Goal: Information Seeking & Learning: Learn about a topic

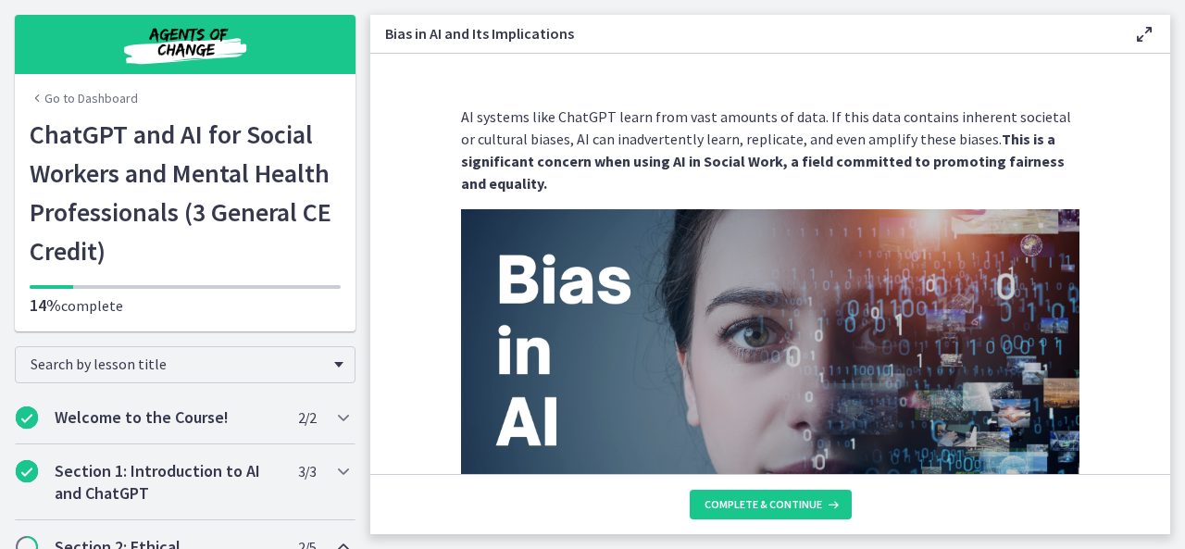
scroll to position [2208, 0]
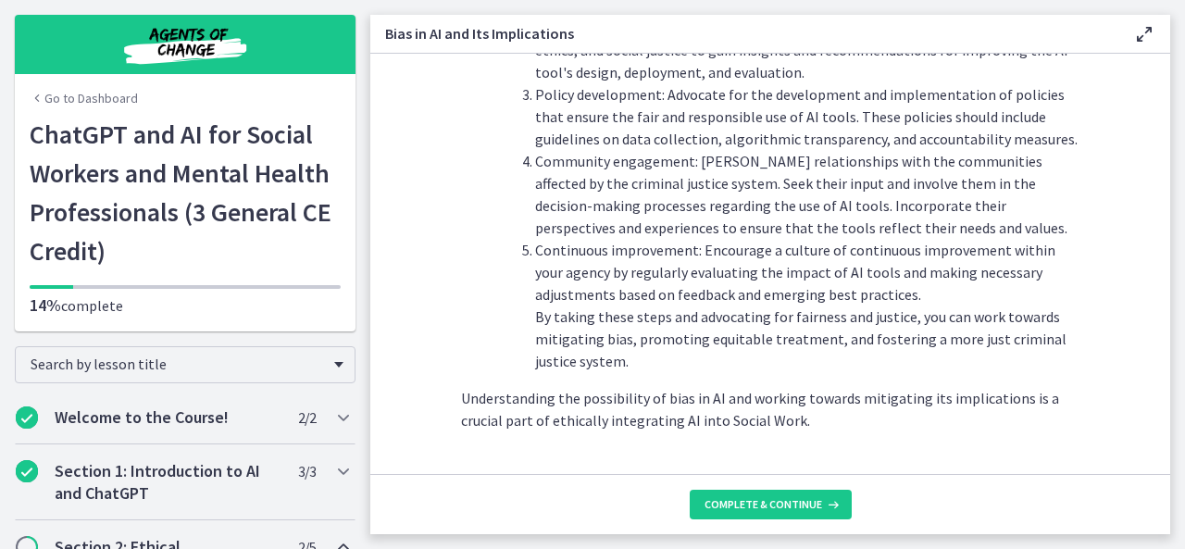
drag, startPoint x: 1178, startPoint y: 199, endPoint x: 823, endPoint y: 412, distance: 413.7
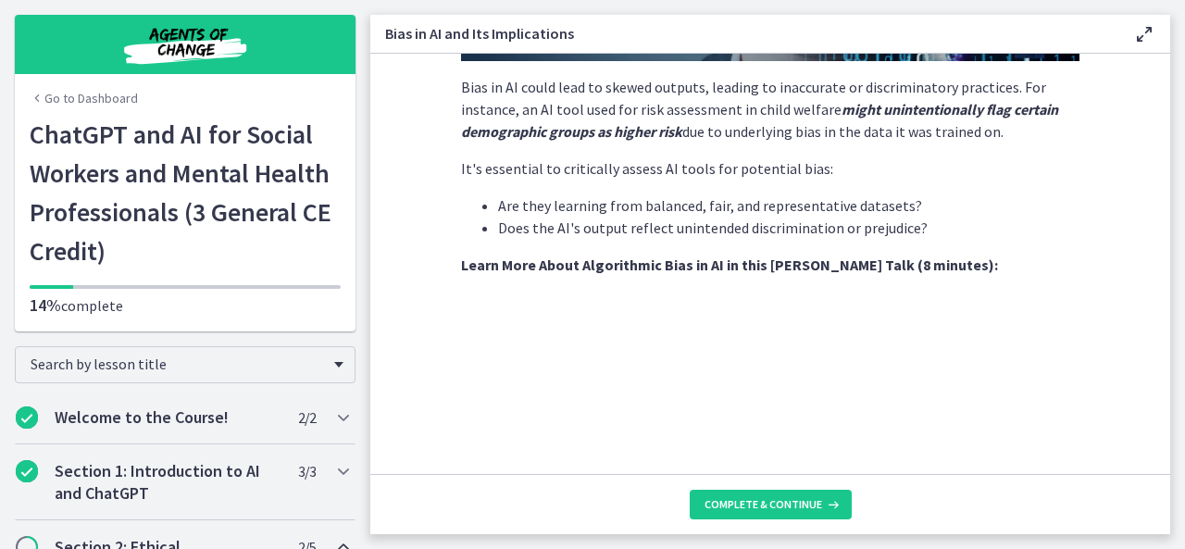
scroll to position [500, 0]
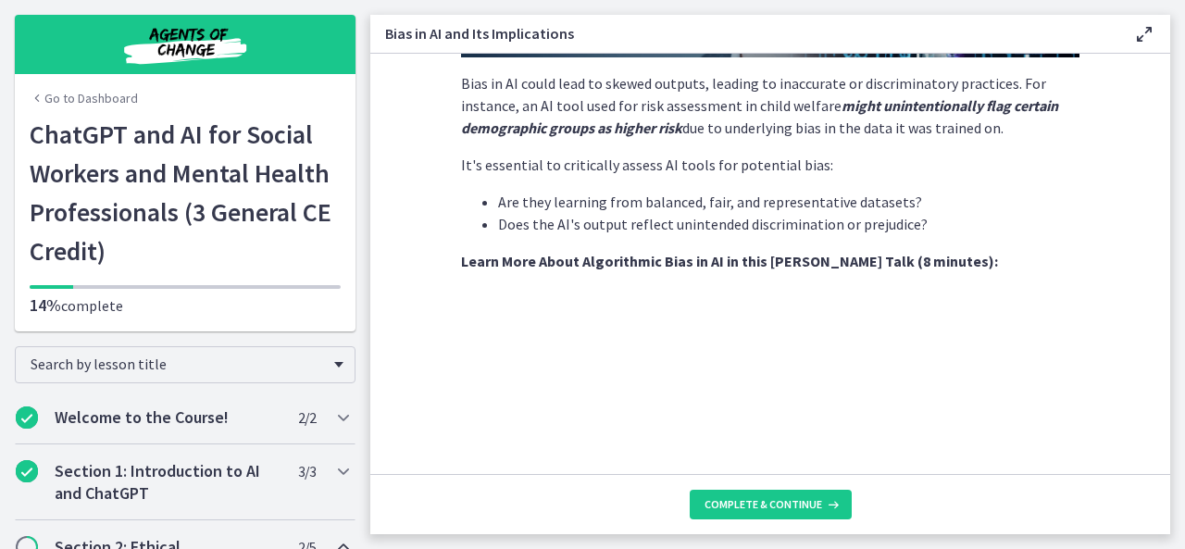
drag, startPoint x: 1164, startPoint y: 157, endPoint x: 800, endPoint y: 173, distance: 364.3
click at [800, 173] on p "It's essential to critically assess AI tools for potential bias:" at bounding box center [770, 165] width 619 height 22
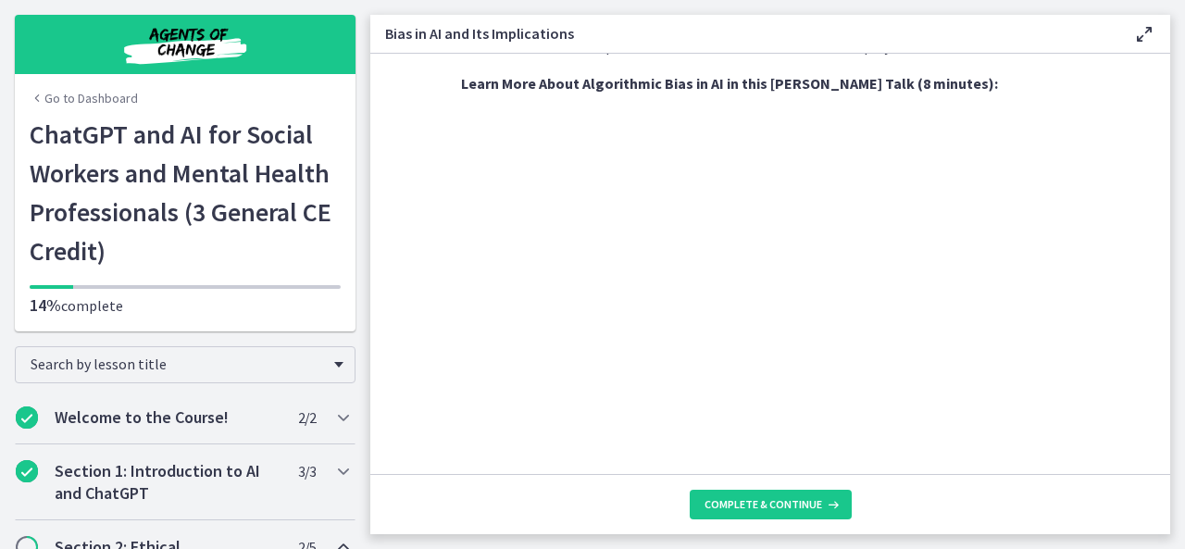
scroll to position [670, 0]
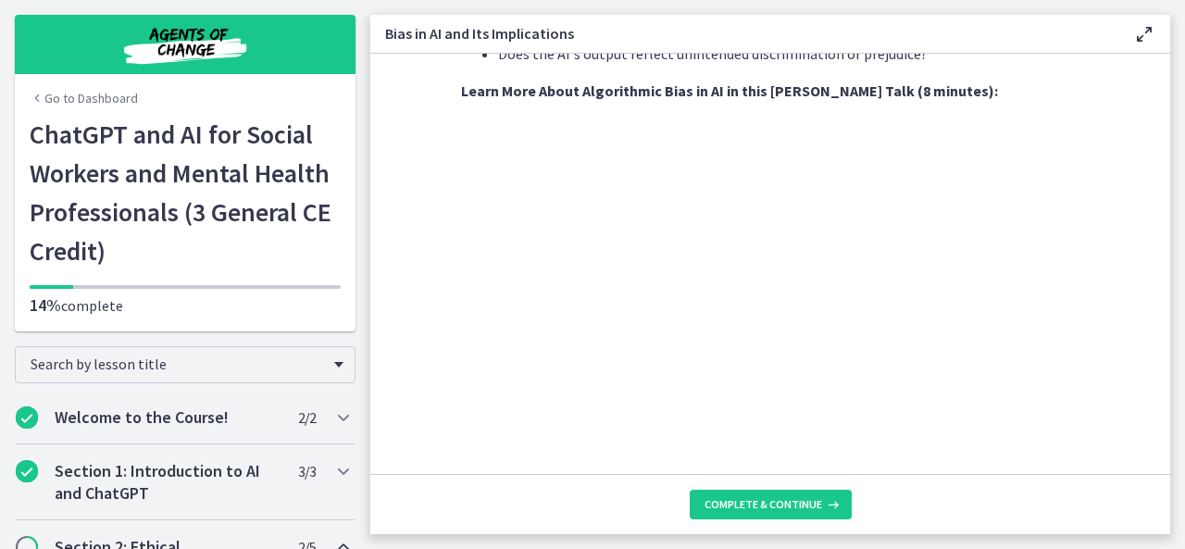
click at [993, 508] on footer "Complete & continue" at bounding box center [770, 504] width 800 height 60
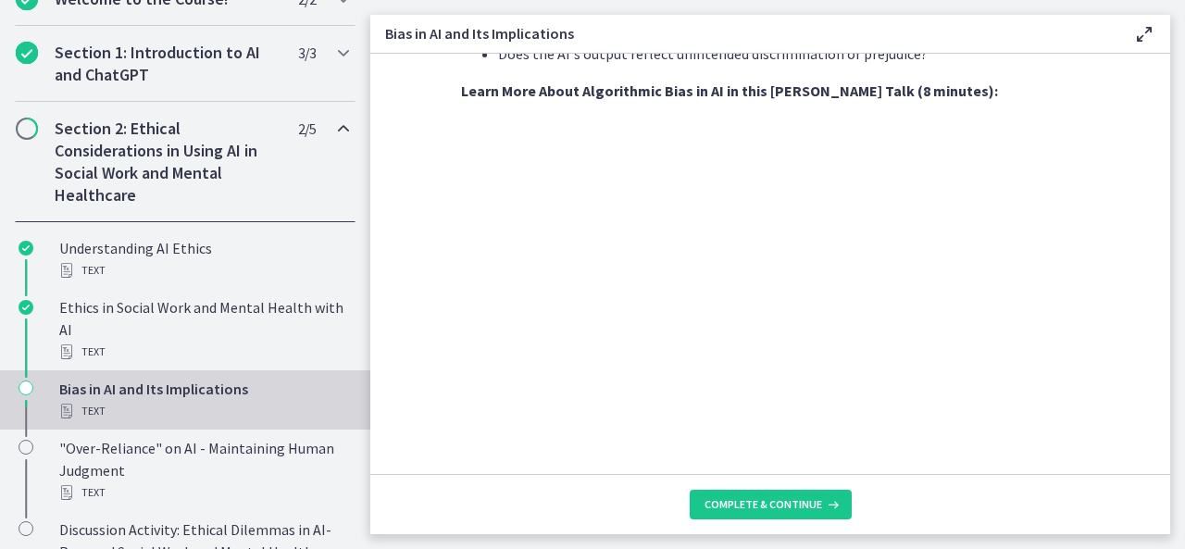
scroll to position [430, 0]
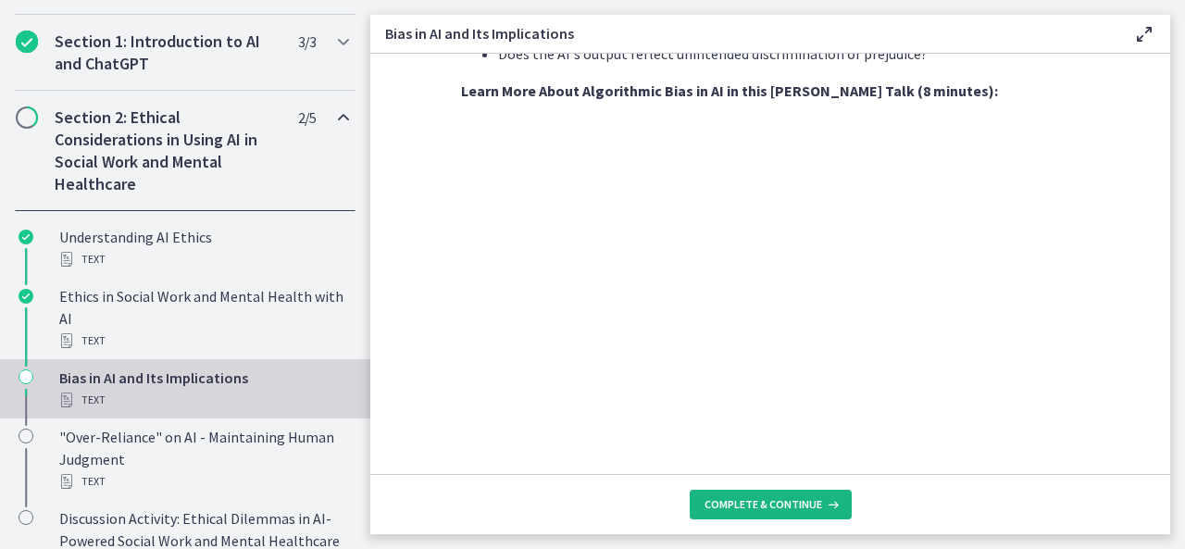
click at [816, 512] on span "Complete & continue" at bounding box center [764, 504] width 118 height 15
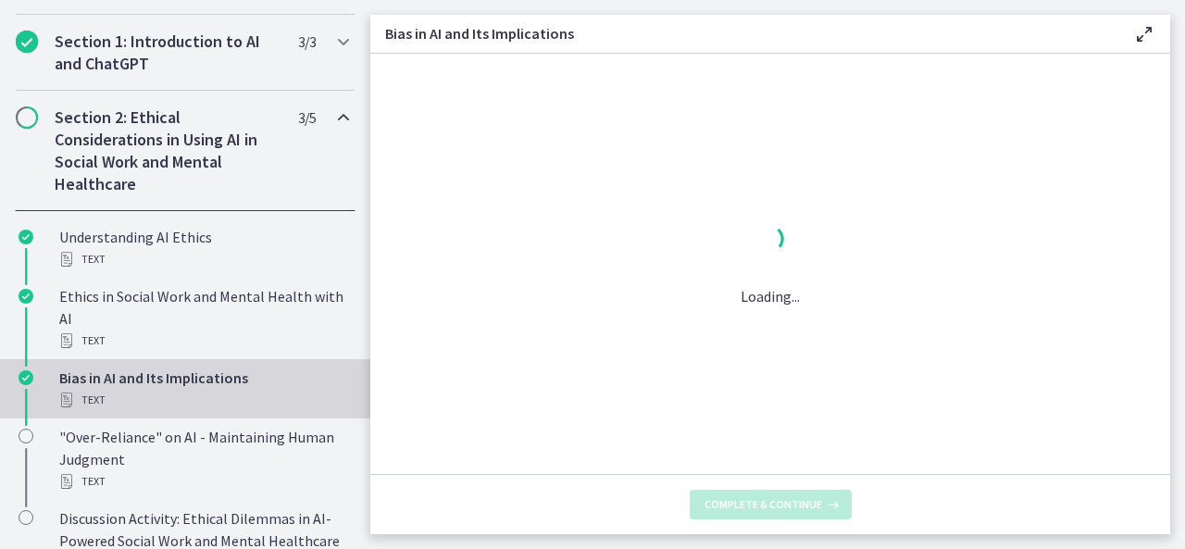
scroll to position [0, 0]
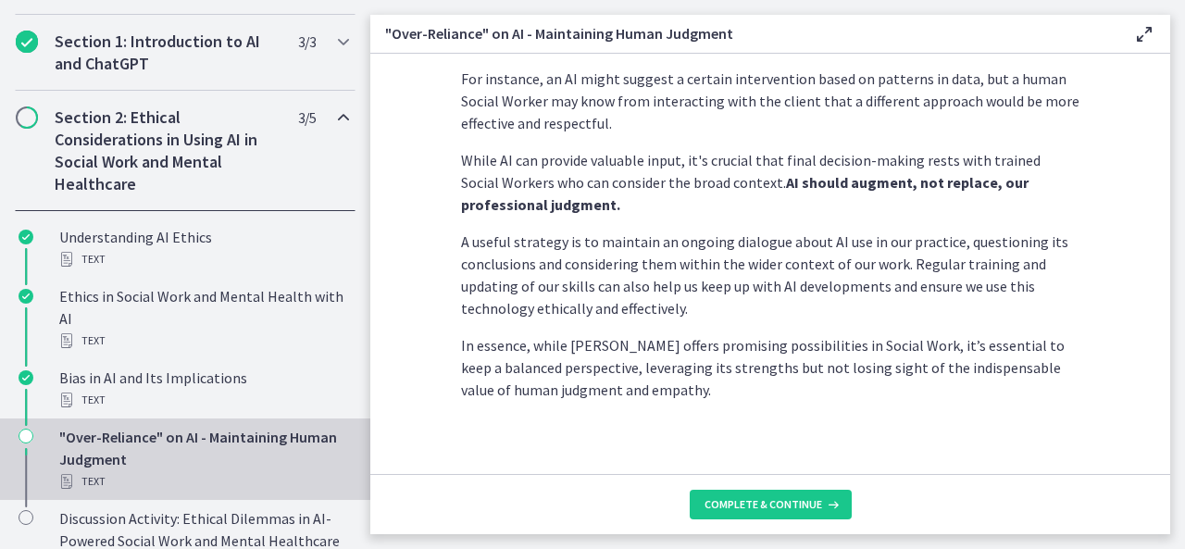
scroll to position [591, 0]
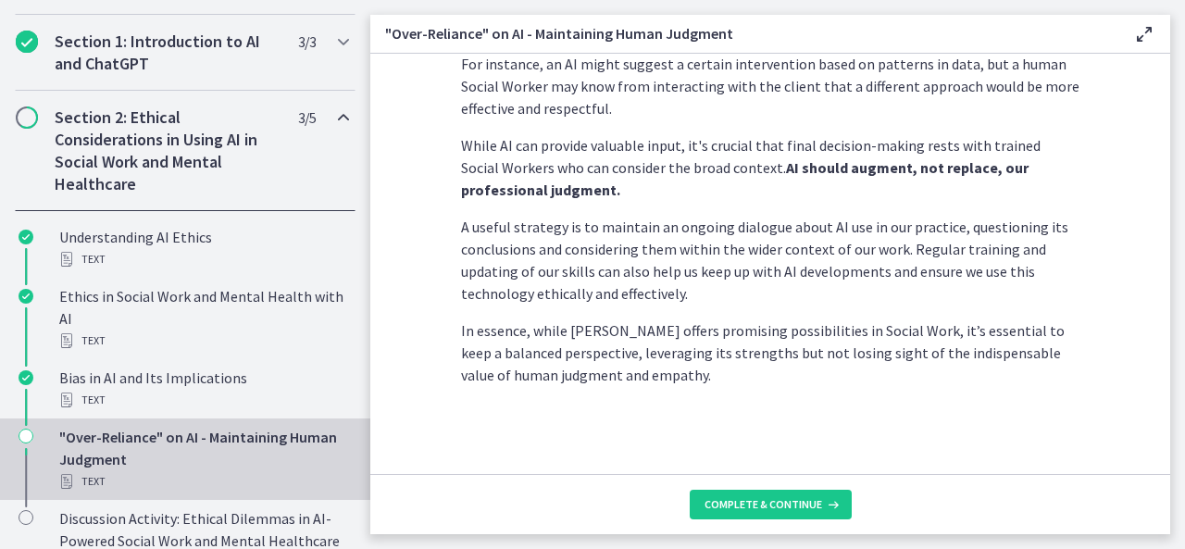
drag, startPoint x: 1161, startPoint y: 364, endPoint x: 1146, endPoint y: 43, distance: 321.7
drag, startPoint x: 1146, startPoint y: 43, endPoint x: 821, endPoint y: 382, distance: 470.9
click at [821, 382] on p "In essence, while [PERSON_NAME] offers promising possibilities in Social Work, …" at bounding box center [770, 352] width 619 height 67
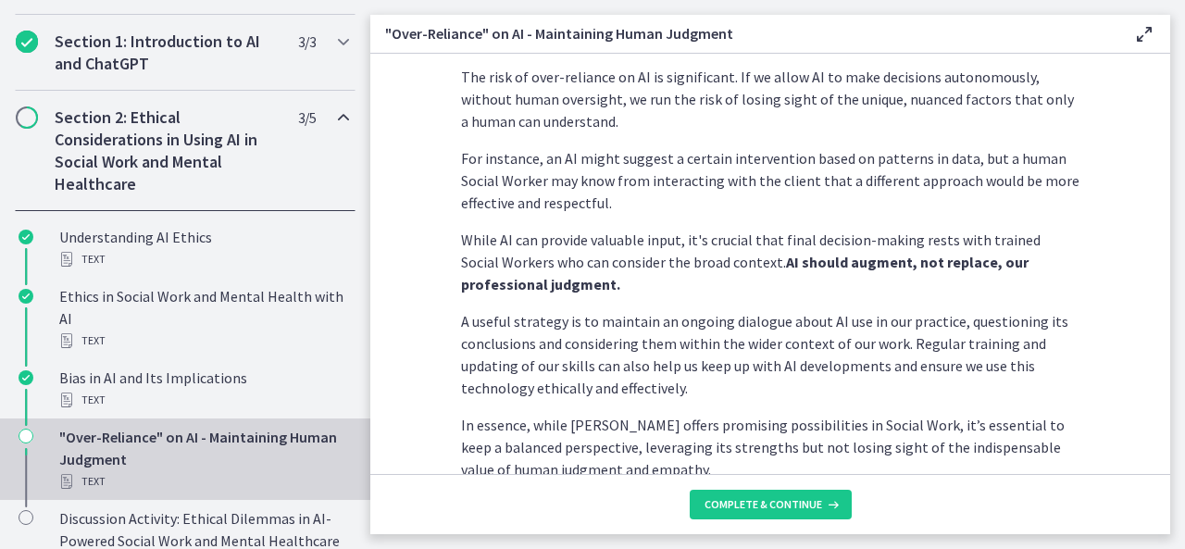
scroll to position [504, 0]
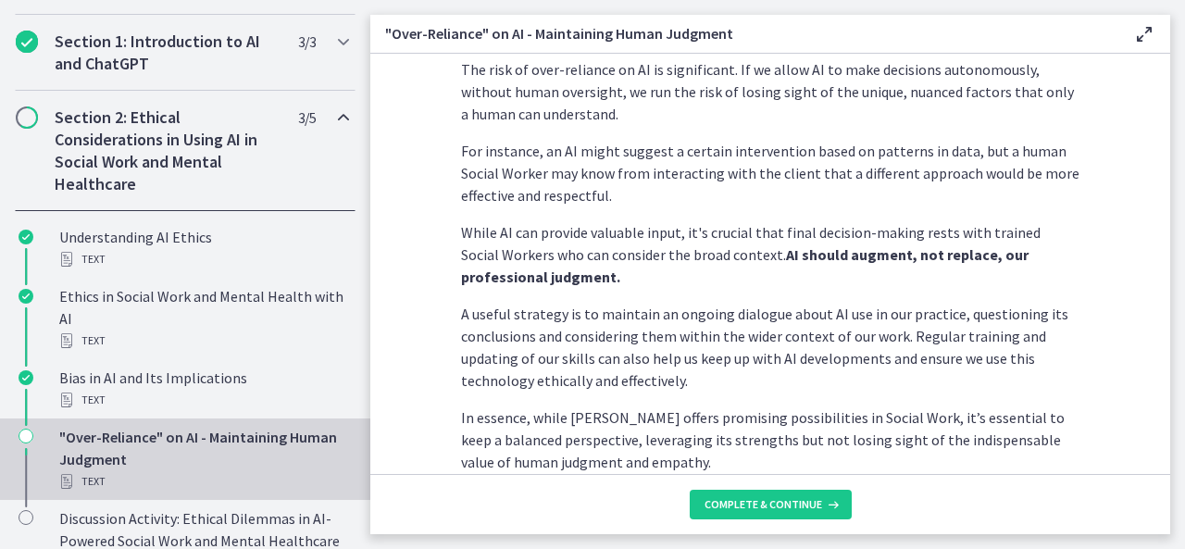
drag, startPoint x: 1164, startPoint y: 282, endPoint x: 1047, endPoint y: 427, distance: 185.7
click at [1047, 427] on p "In essence, while [PERSON_NAME] offers promising possibilities in Social Work, …" at bounding box center [770, 440] width 619 height 67
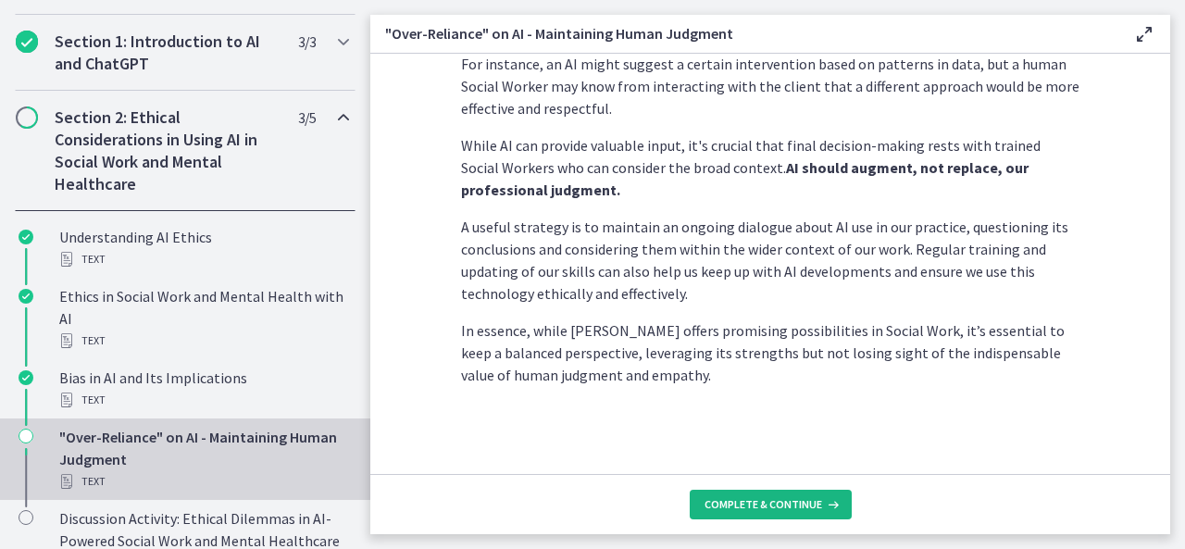
click at [787, 505] on span "Complete & continue" at bounding box center [764, 504] width 118 height 15
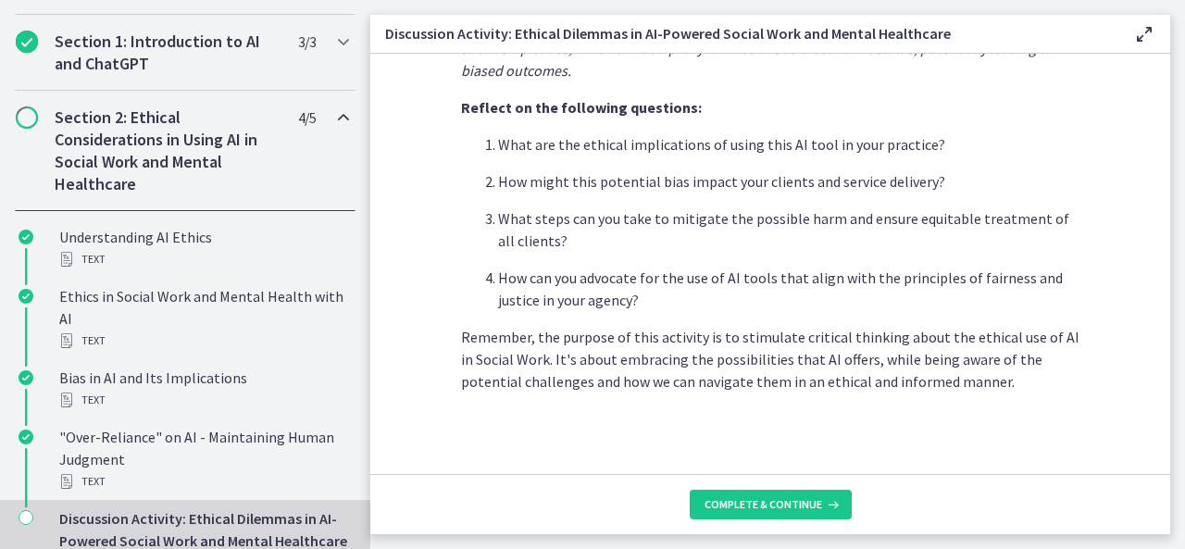
scroll to position [601, 0]
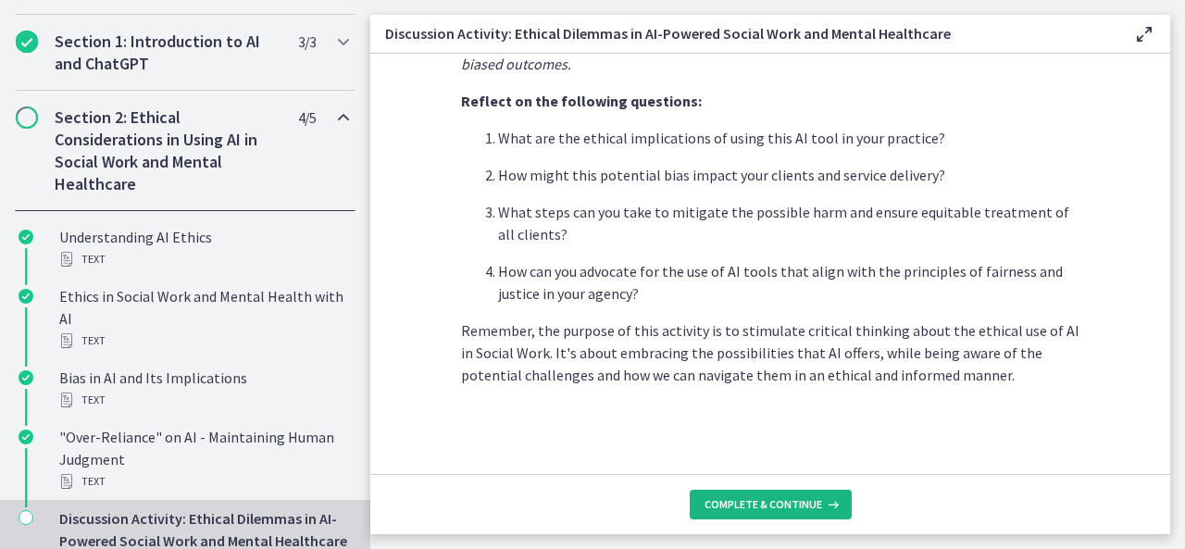
click at [741, 507] on span "Complete & continue" at bounding box center [764, 504] width 118 height 15
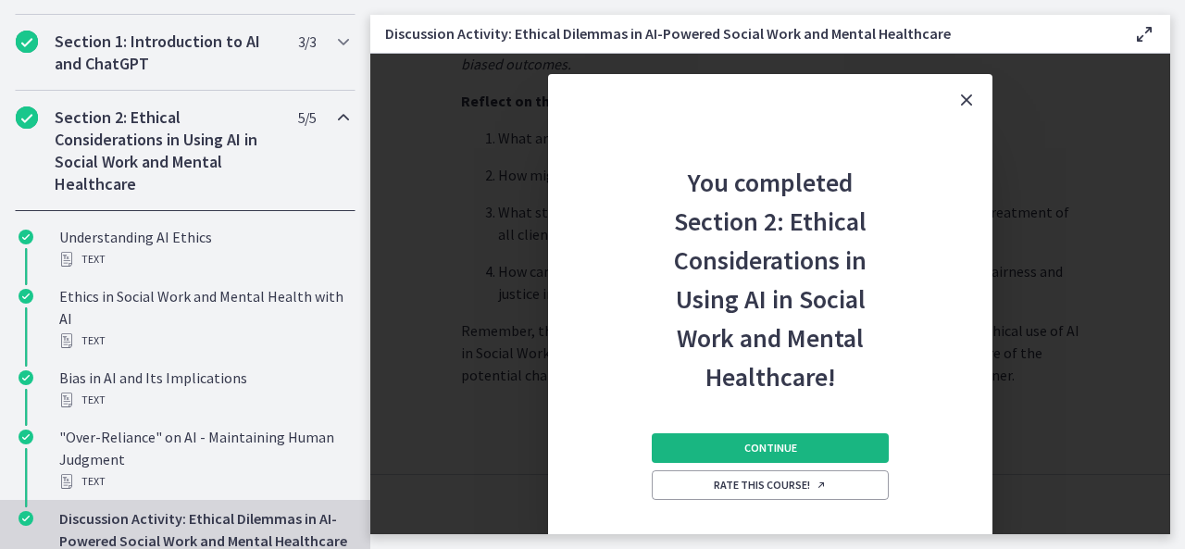
click at [793, 448] on span "Continue" at bounding box center [771, 448] width 53 height 15
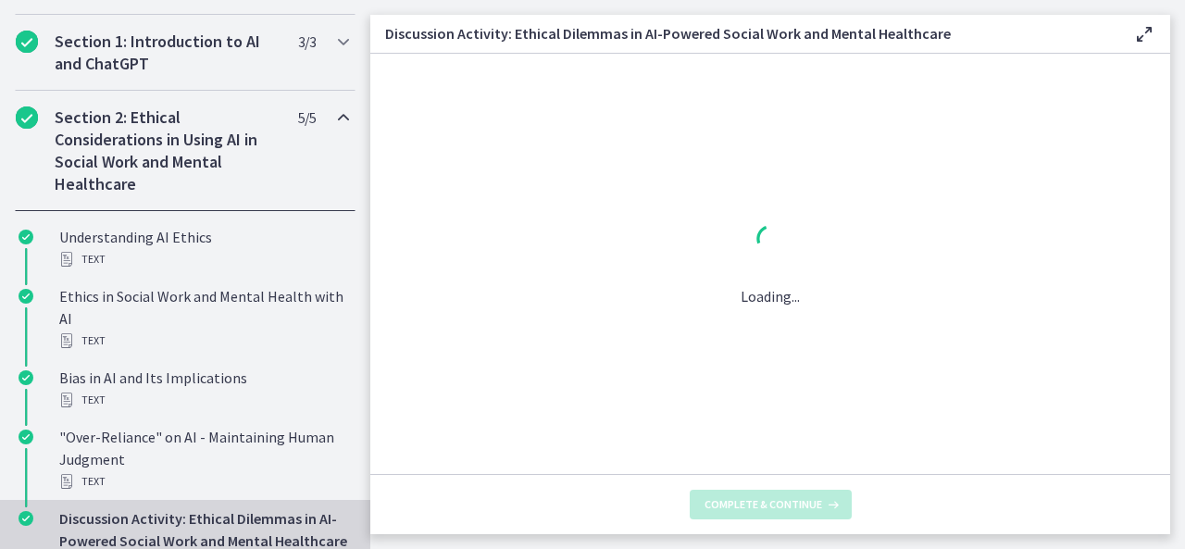
scroll to position [0, 0]
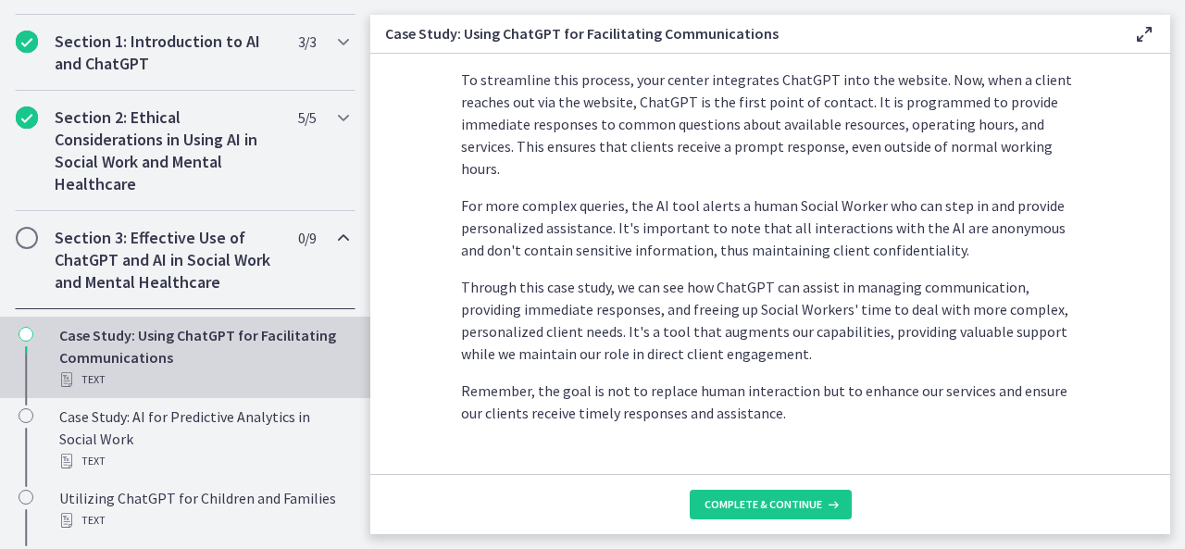
scroll to position [591, 0]
click at [773, 500] on span "Complete & continue" at bounding box center [764, 504] width 118 height 15
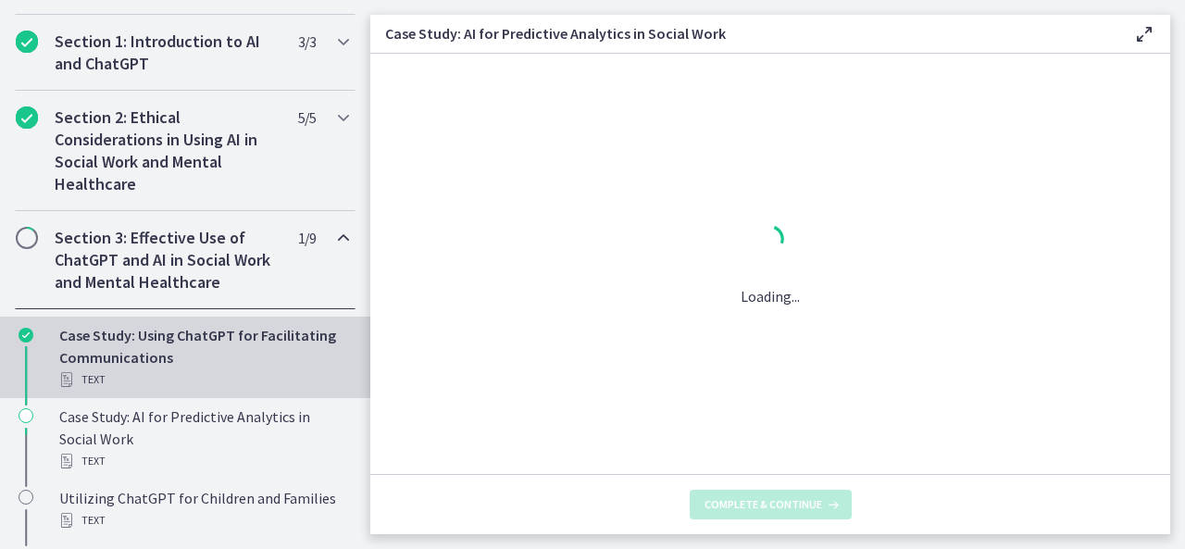
scroll to position [0, 0]
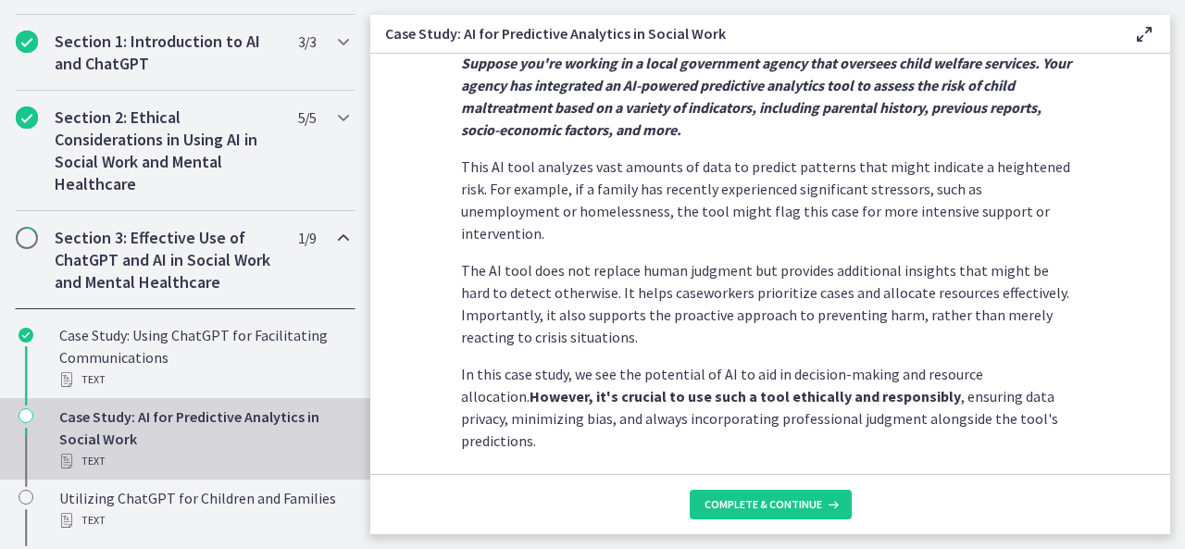
scroll to position [557, 0]
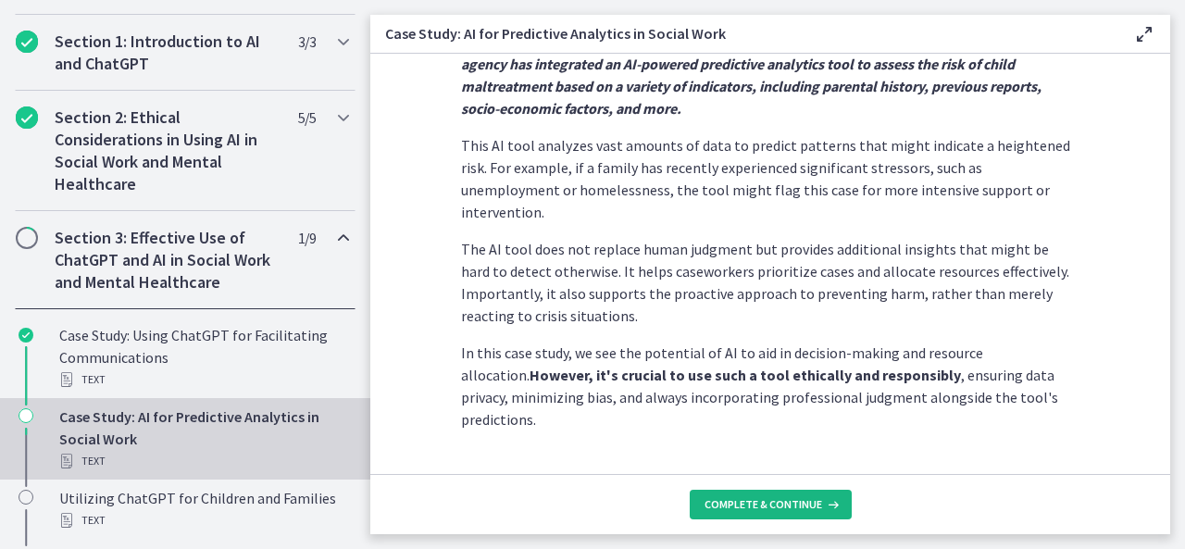
click at [744, 506] on span "Complete & continue" at bounding box center [764, 504] width 118 height 15
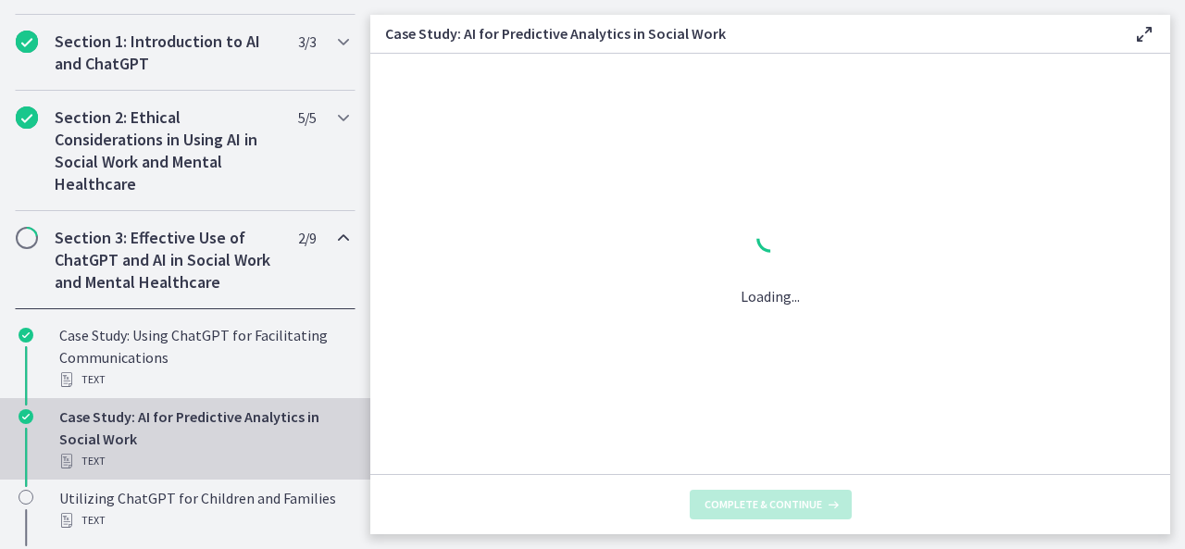
scroll to position [0, 0]
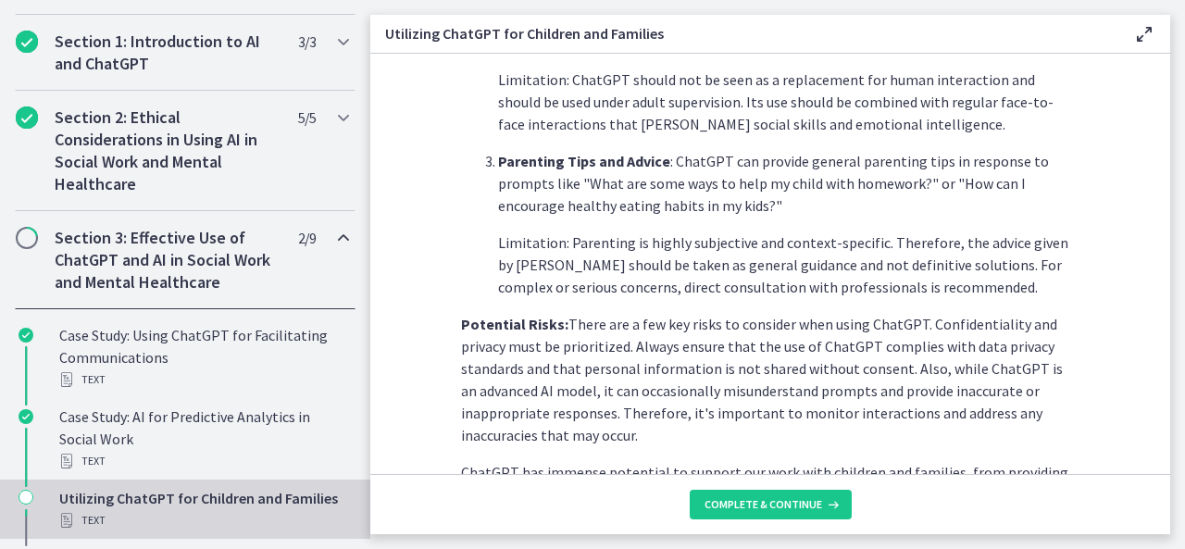
scroll to position [792, 0]
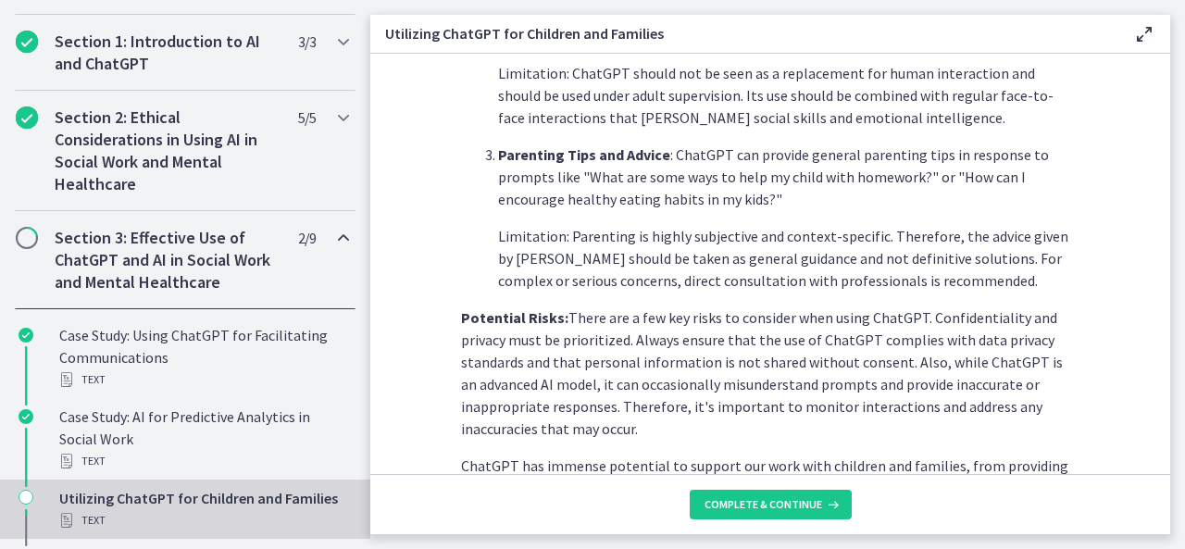
drag, startPoint x: 1159, startPoint y: 396, endPoint x: 1083, endPoint y: 422, distance: 81.1
click at [1083, 422] on section "As Social Workers, we often work with diverse populations, each with unique nee…" at bounding box center [770, 264] width 800 height 420
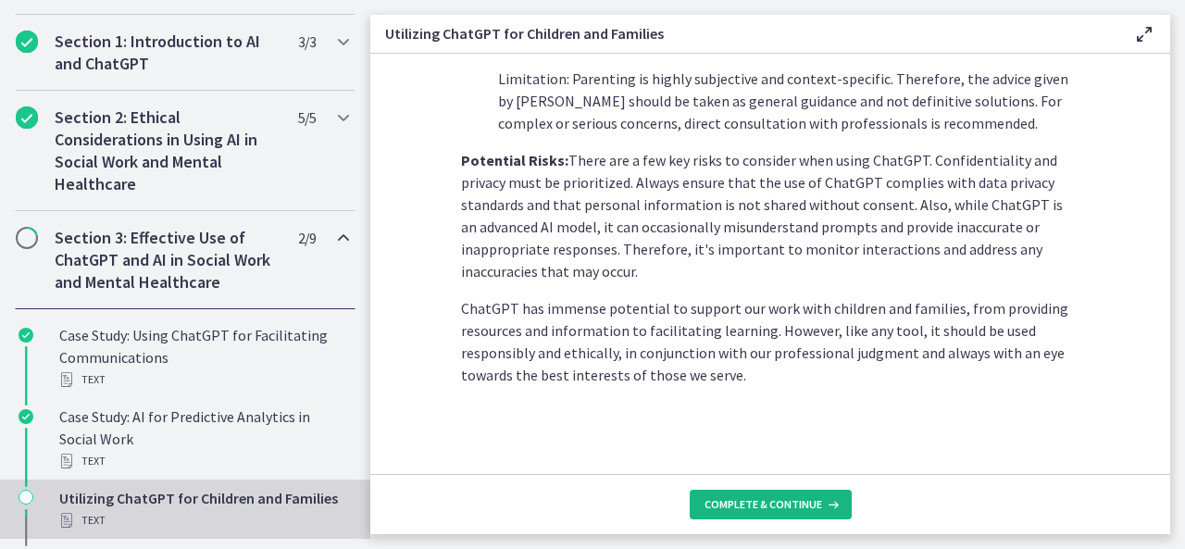
click at [783, 499] on span "Complete & continue" at bounding box center [764, 504] width 118 height 15
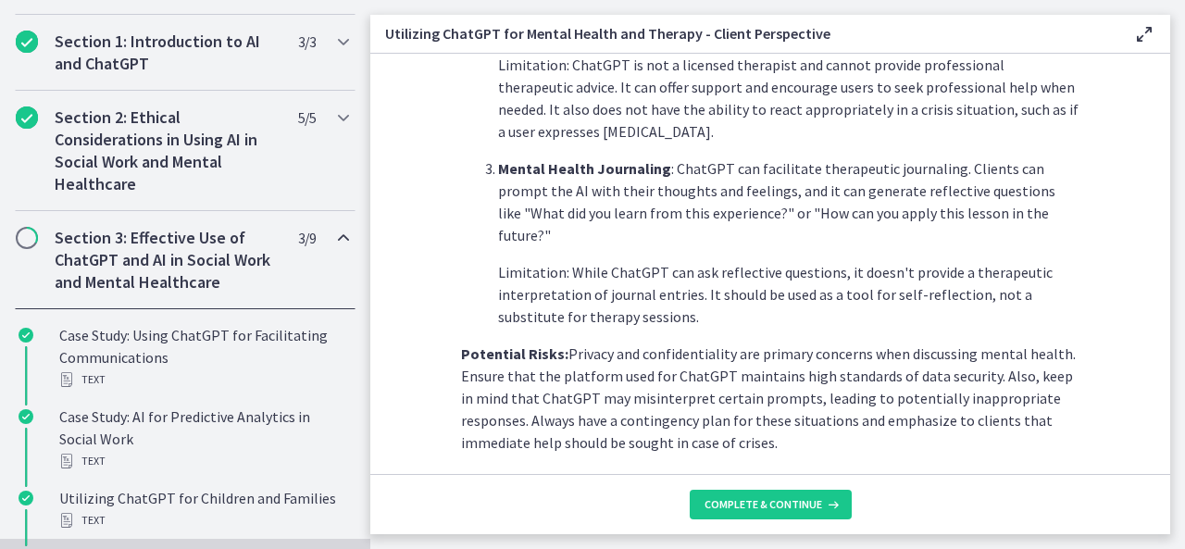
scroll to position [768, 0]
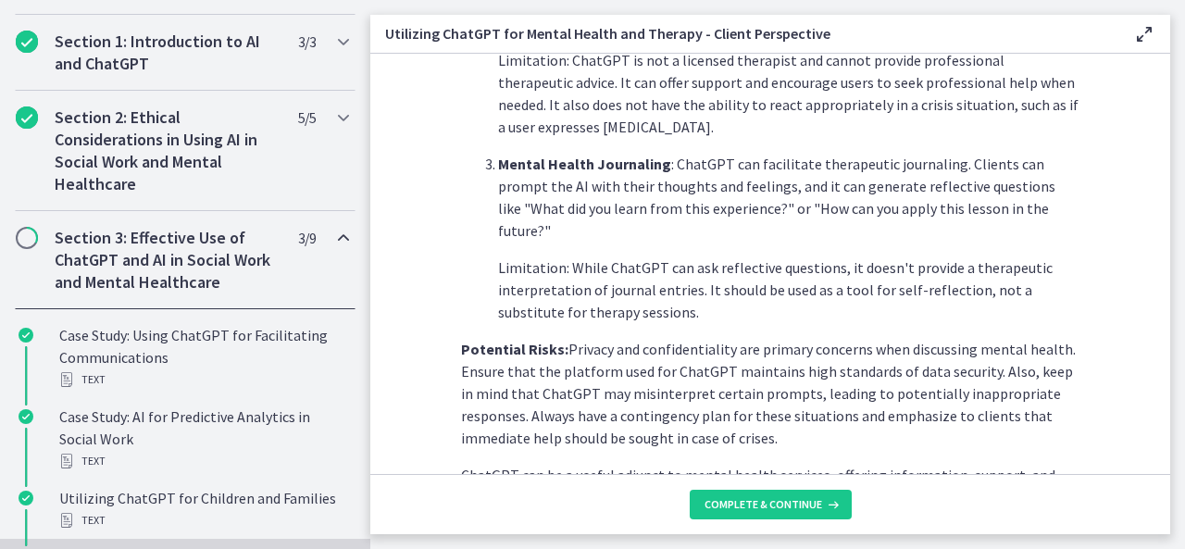
click at [1013, 257] on p "Limitation: While ChatGPT can ask reflective questions, it doesn't provide a th…" at bounding box center [789, 290] width 582 height 67
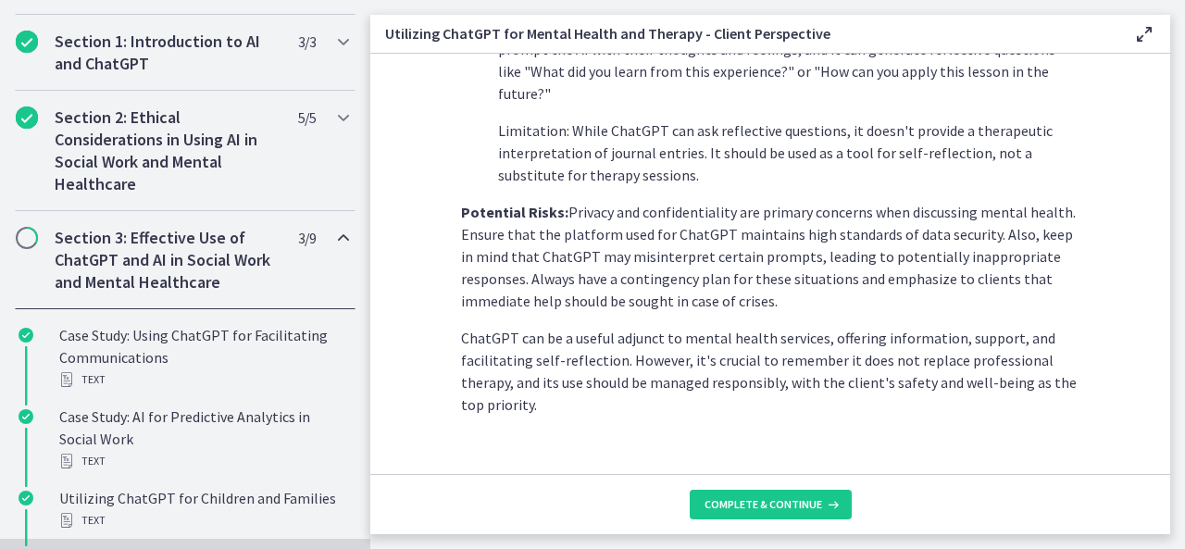
scroll to position [912, 0]
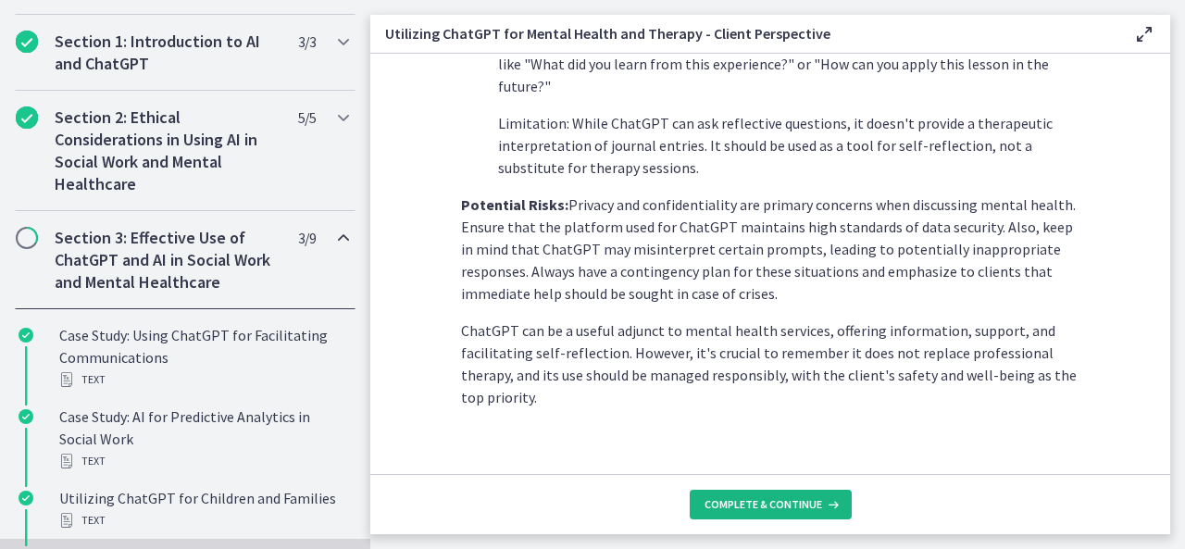
click at [767, 501] on span "Complete & continue" at bounding box center [764, 504] width 118 height 15
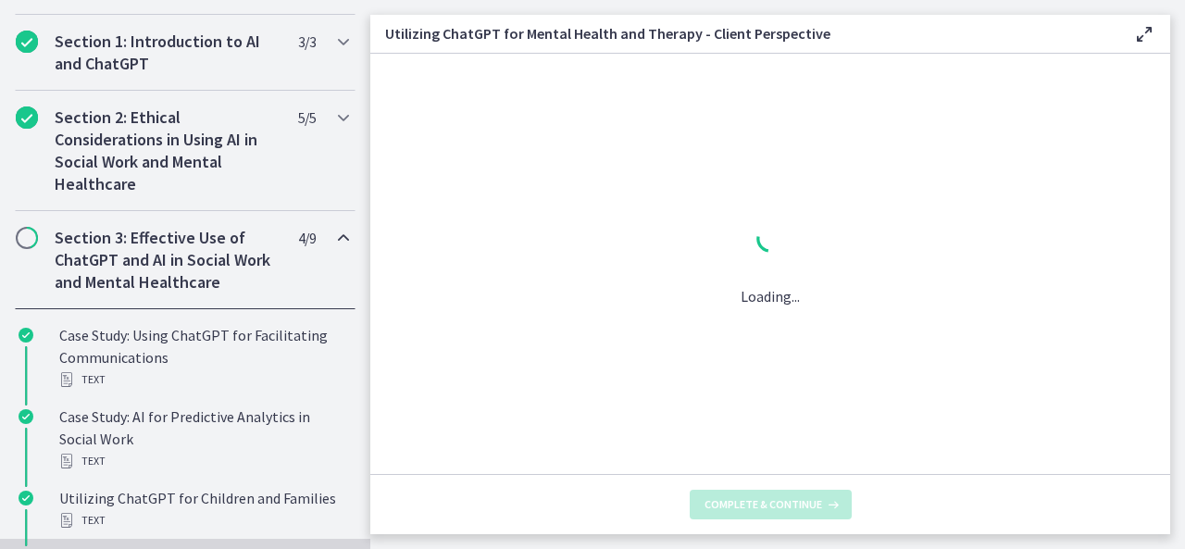
scroll to position [0, 0]
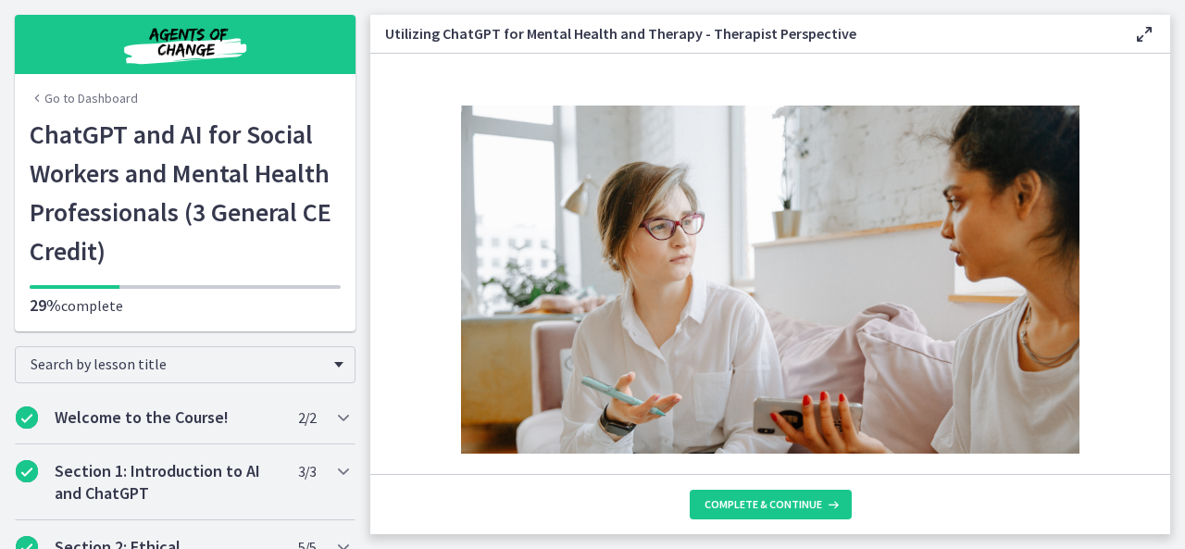
click at [61, 95] on link "Go to Dashboard" at bounding box center [84, 98] width 108 height 19
